Goal: Information Seeking & Learning: Learn about a topic

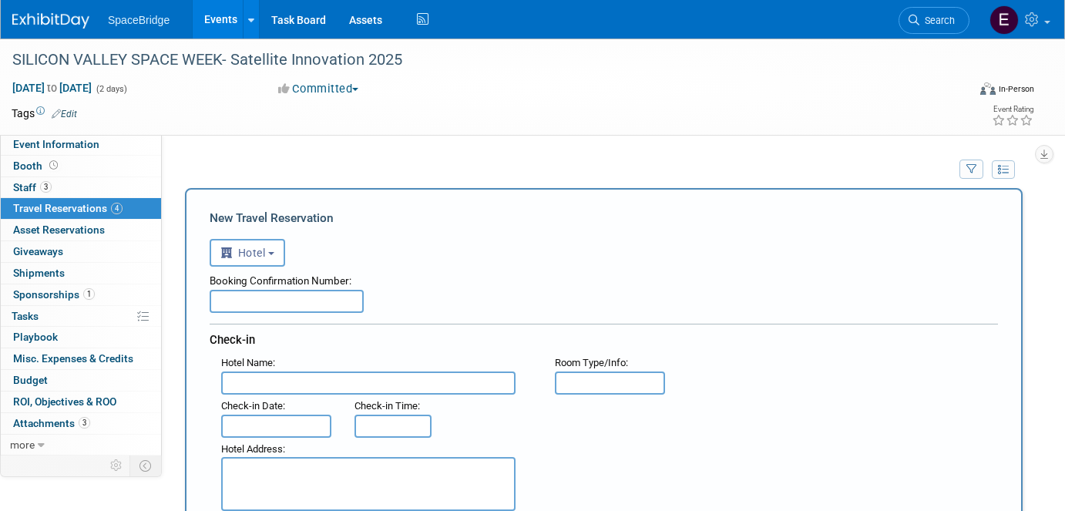
select select "6"
click at [52, 17] on img at bounding box center [50, 20] width 77 height 15
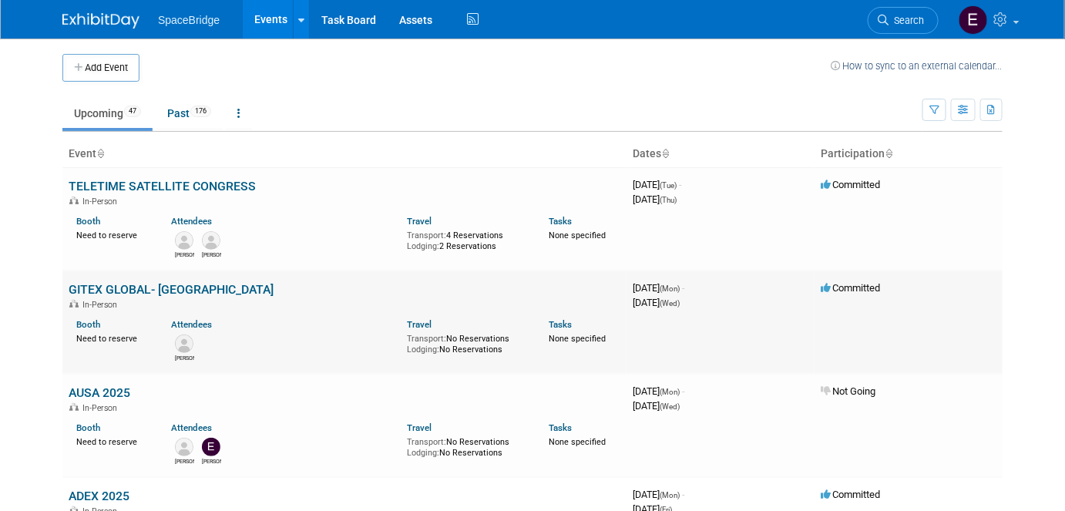
click at [152, 291] on link "GITEX GLOBAL- [GEOGRAPHIC_DATA]" at bounding box center [171, 289] width 205 height 15
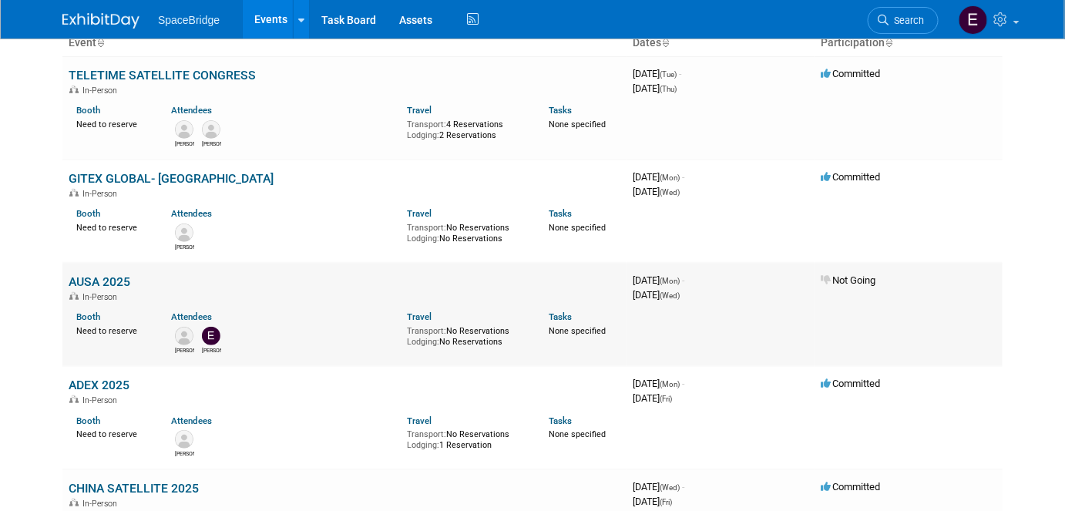
scroll to position [115, 0]
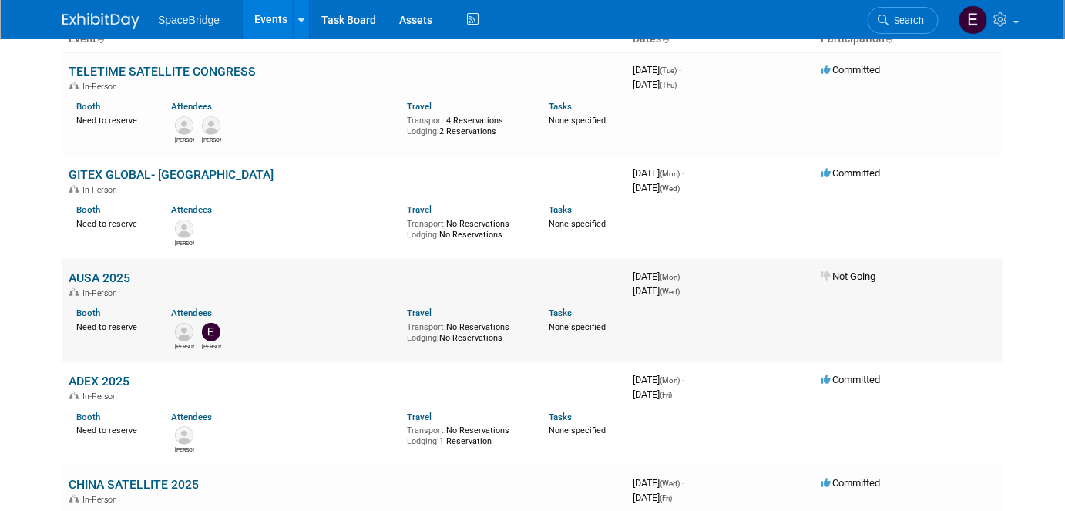
click at [92, 276] on link "AUSA 2025" at bounding box center [100, 278] width 62 height 15
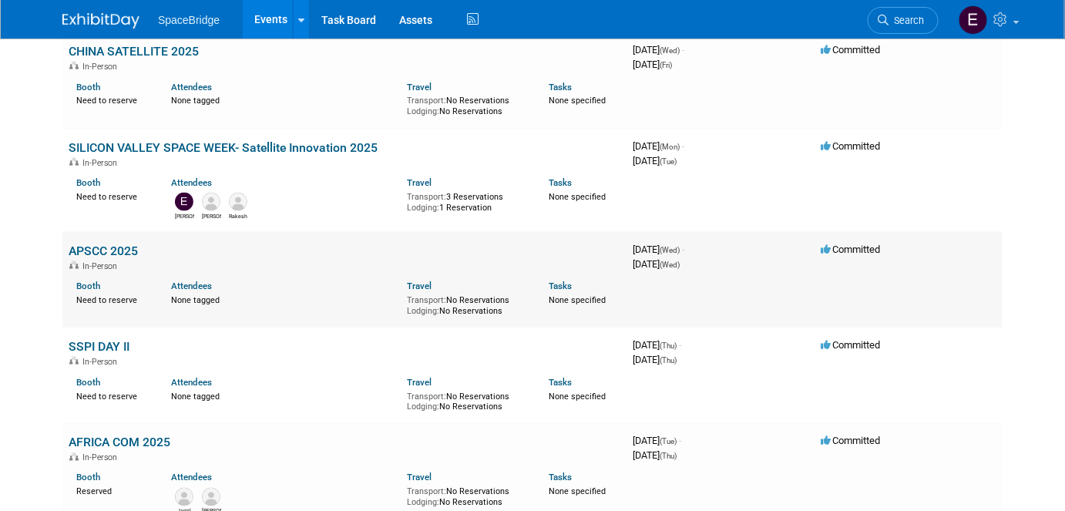
scroll to position [549, 0]
click at [111, 245] on link "APSCC 2025" at bounding box center [103, 250] width 69 height 15
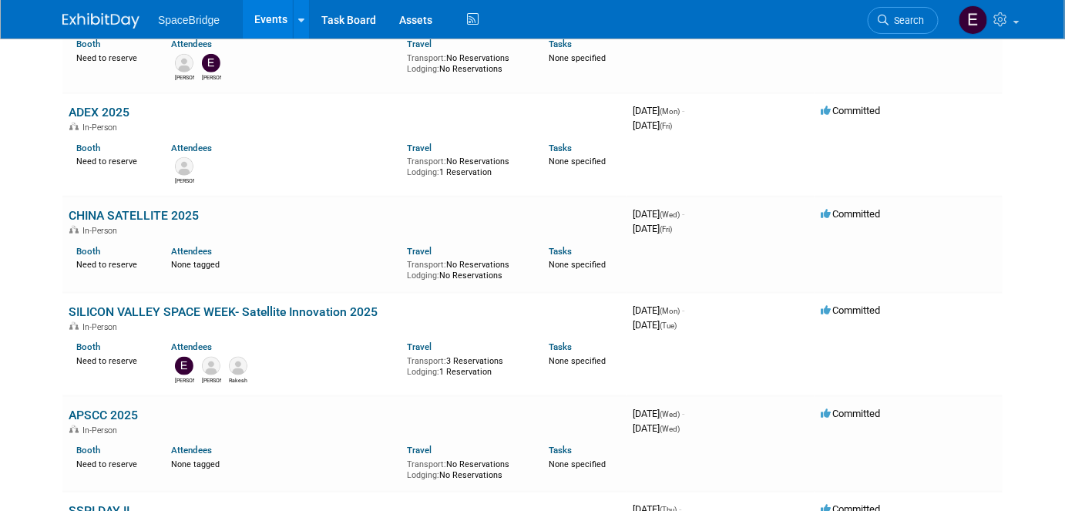
scroll to position [0, 0]
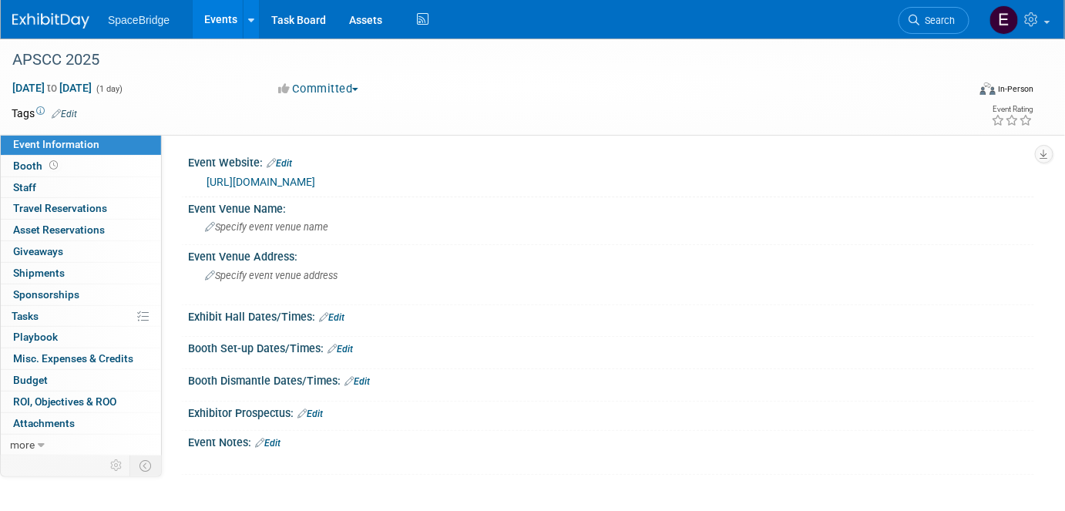
click at [296, 183] on link "[URL][DOMAIN_NAME]" at bounding box center [261, 182] width 109 height 12
